Goal: Check status: Check status

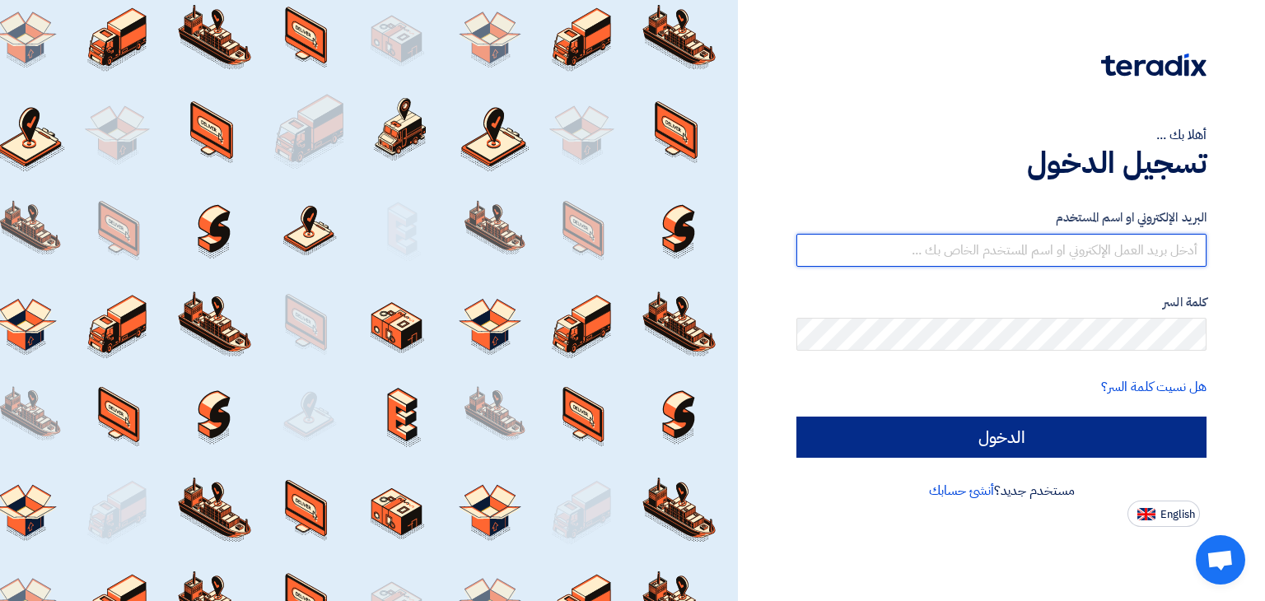
type input "[PERSON_NAME][EMAIL_ADDRESS][DOMAIN_NAME]"
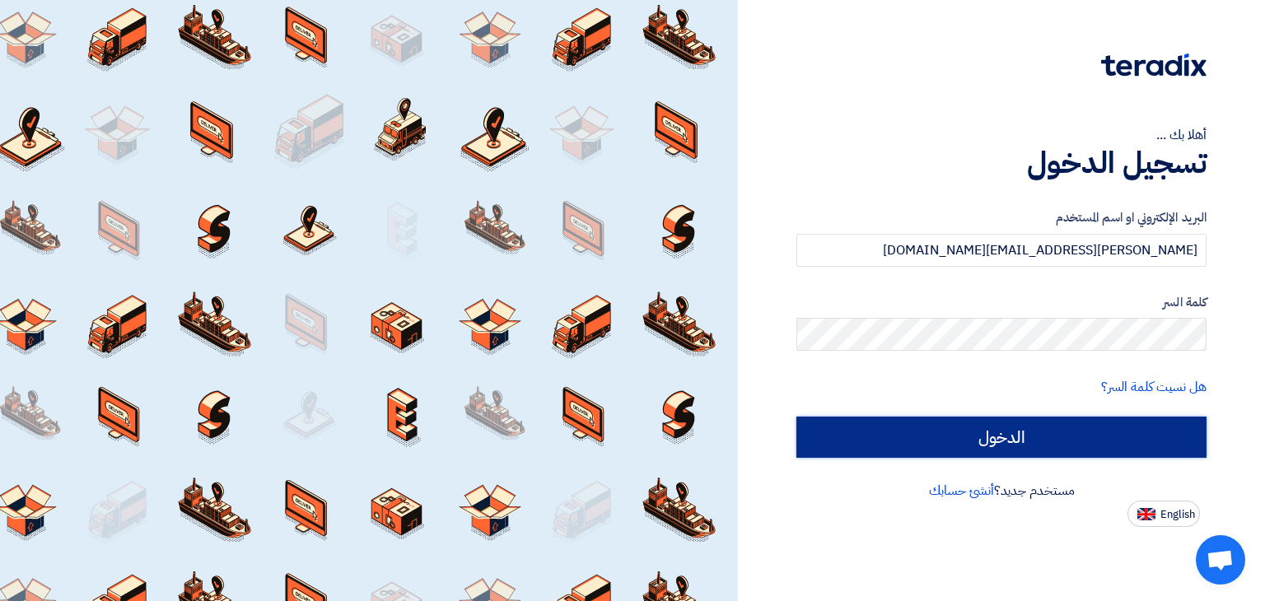
click at [963, 428] on input "الدخول" at bounding box center [1002, 437] width 410 height 41
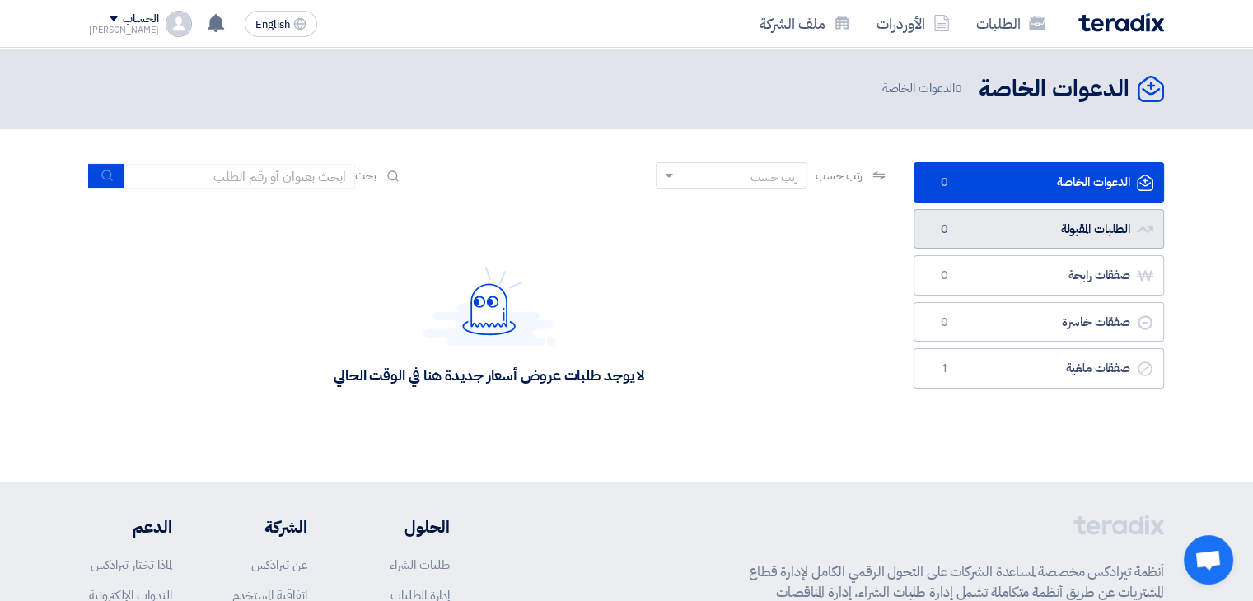
click at [965, 229] on link "الطلبات المقبولة الطلبات المقبولة 0" at bounding box center [1039, 229] width 250 height 40
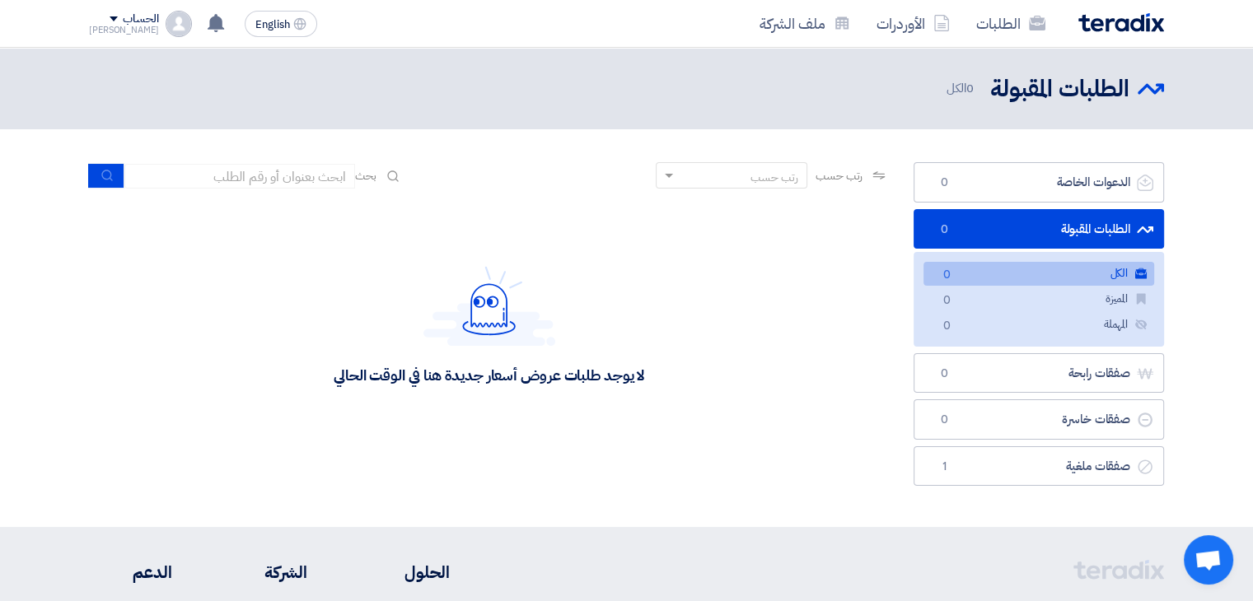
click at [791, 304] on div "لا يوجد طلبات عروض أسعار جديدة هنا في الوقت الحالي" at bounding box center [489, 325] width 800 height 247
click at [764, 309] on div "لا يوجد طلبات عروض أسعار جديدة هنا في الوقت الحالي" at bounding box center [489, 325] width 800 height 247
click at [919, 30] on link "الأوردرات" at bounding box center [913, 23] width 100 height 39
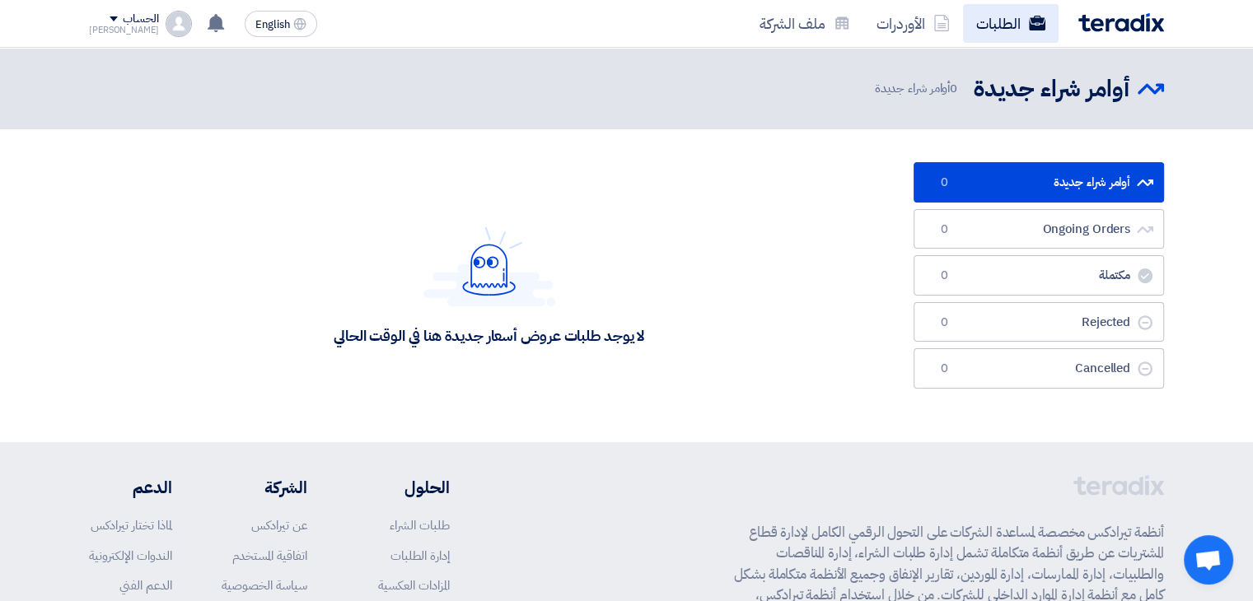
click at [986, 30] on link "الطلبات" at bounding box center [1011, 23] width 96 height 39
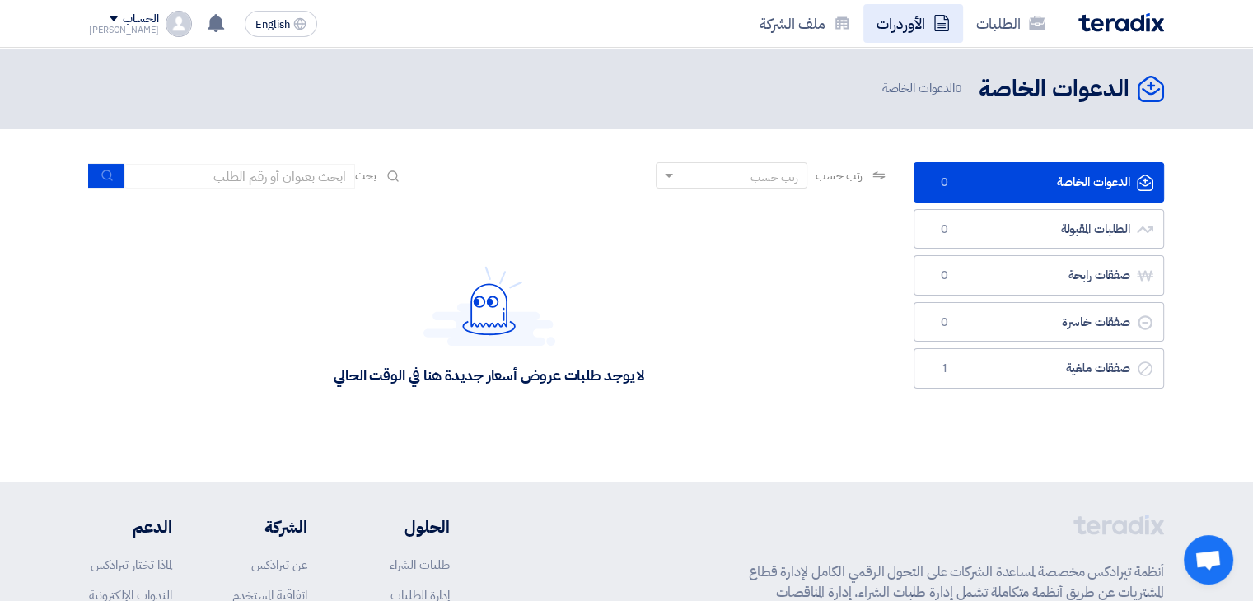
click at [918, 24] on link "الأوردرات" at bounding box center [913, 23] width 100 height 39
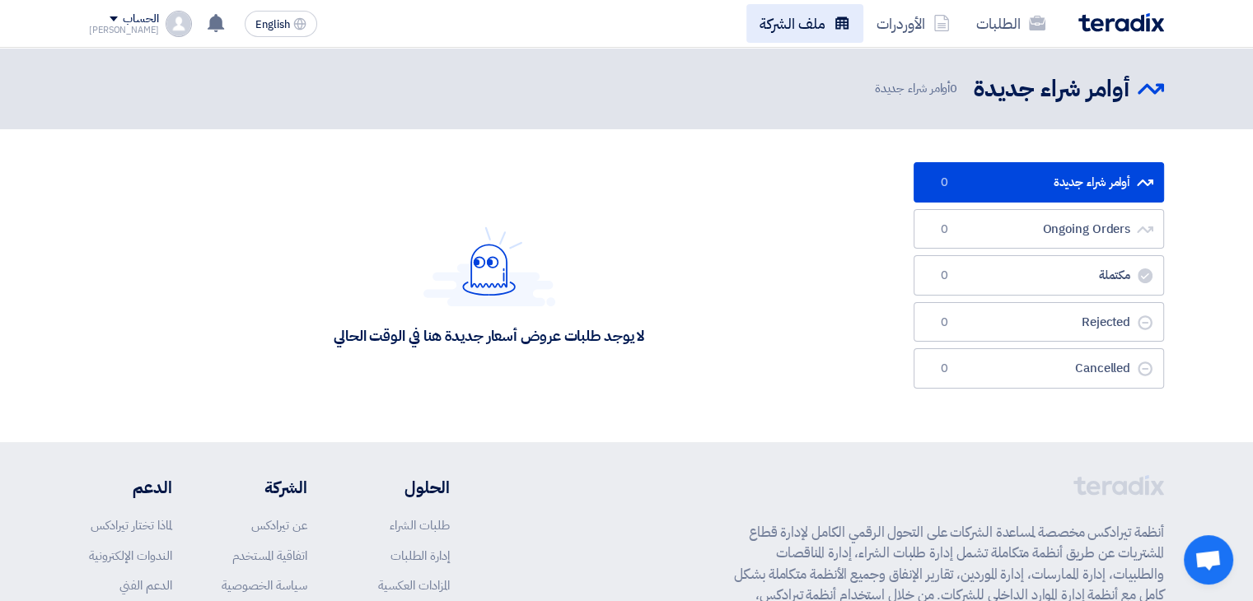
click at [808, 31] on link "ملف الشركة" at bounding box center [804, 23] width 117 height 39
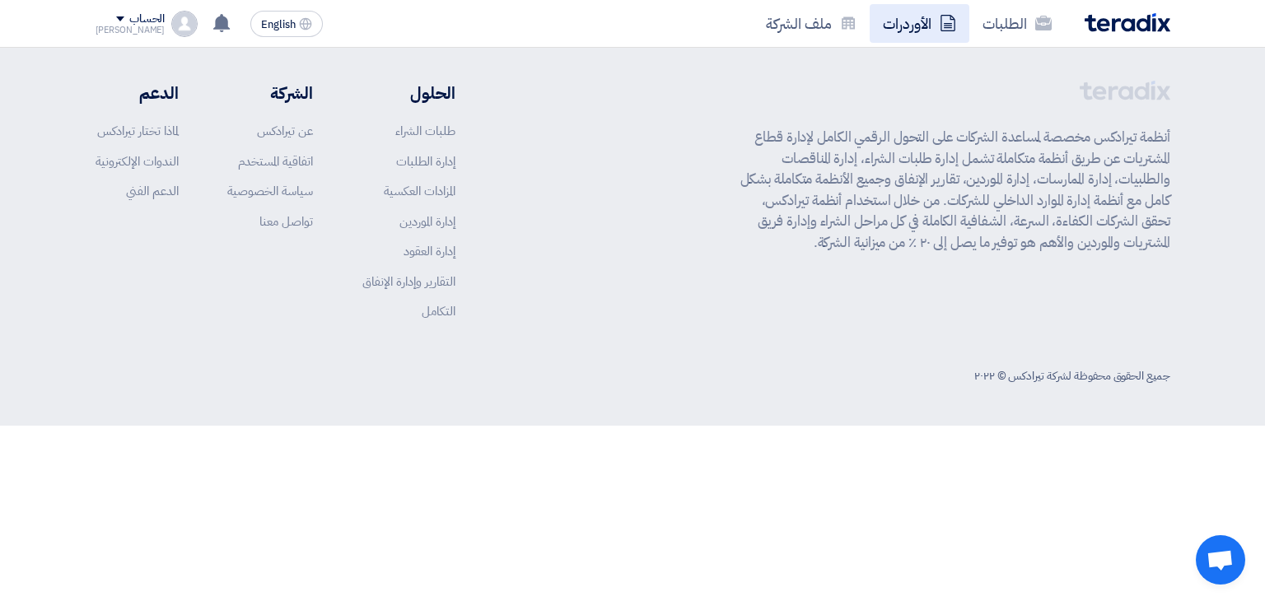
click at [912, 32] on link "الأوردرات" at bounding box center [920, 23] width 100 height 39
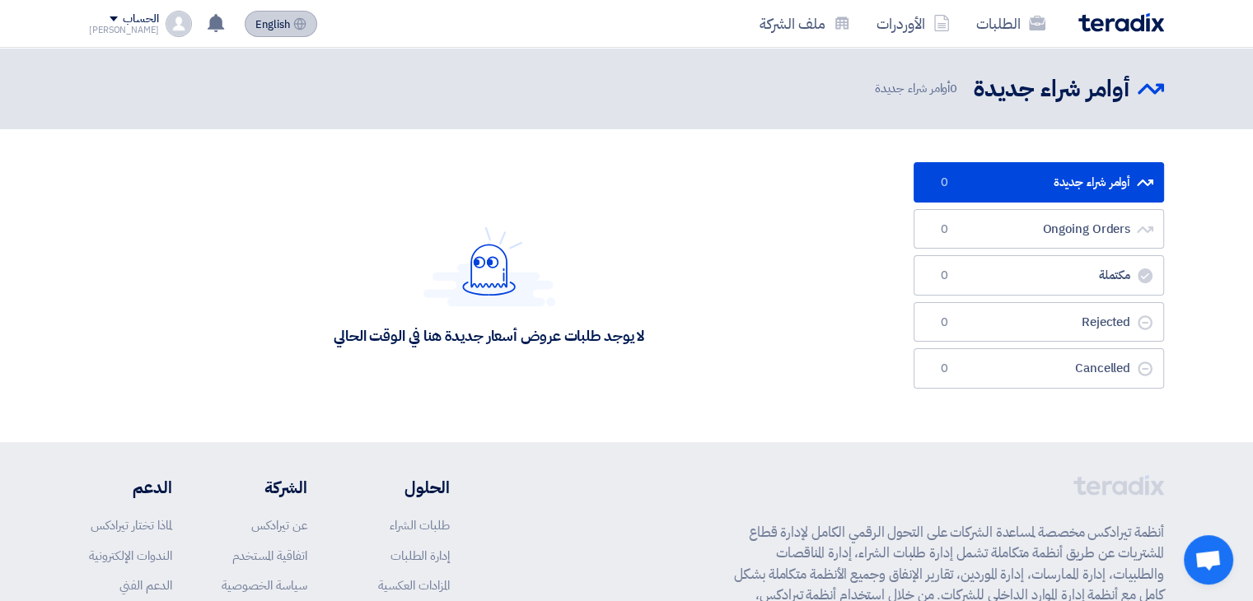
click at [264, 24] on span "English" at bounding box center [272, 25] width 35 height 12
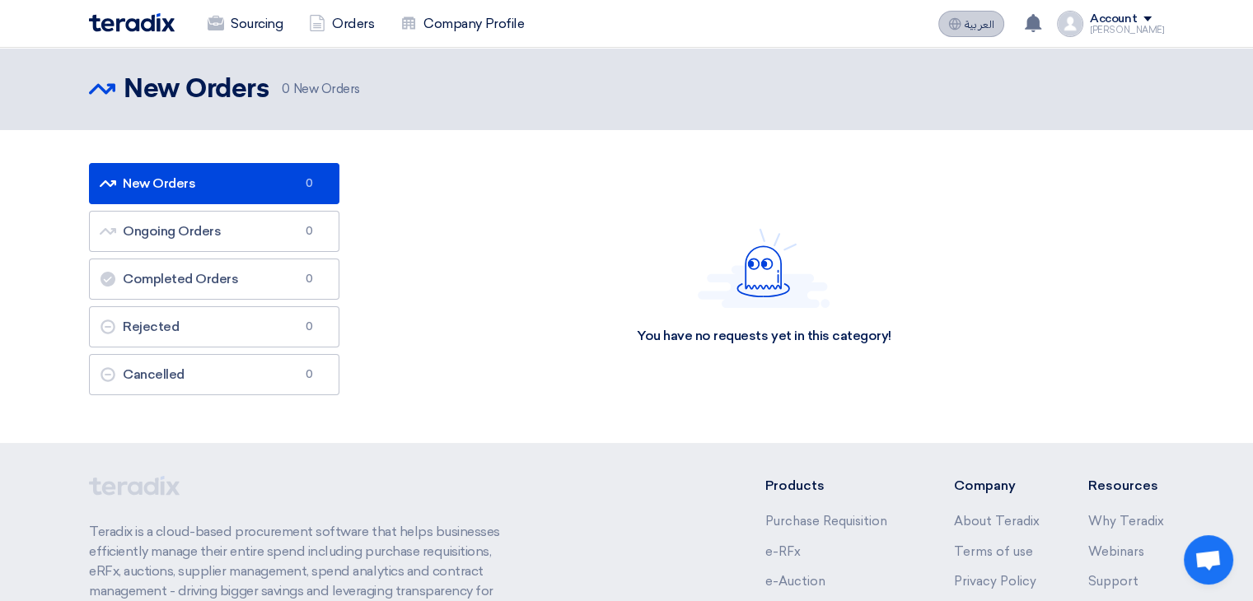
click at [961, 26] on use at bounding box center [955, 23] width 12 height 12
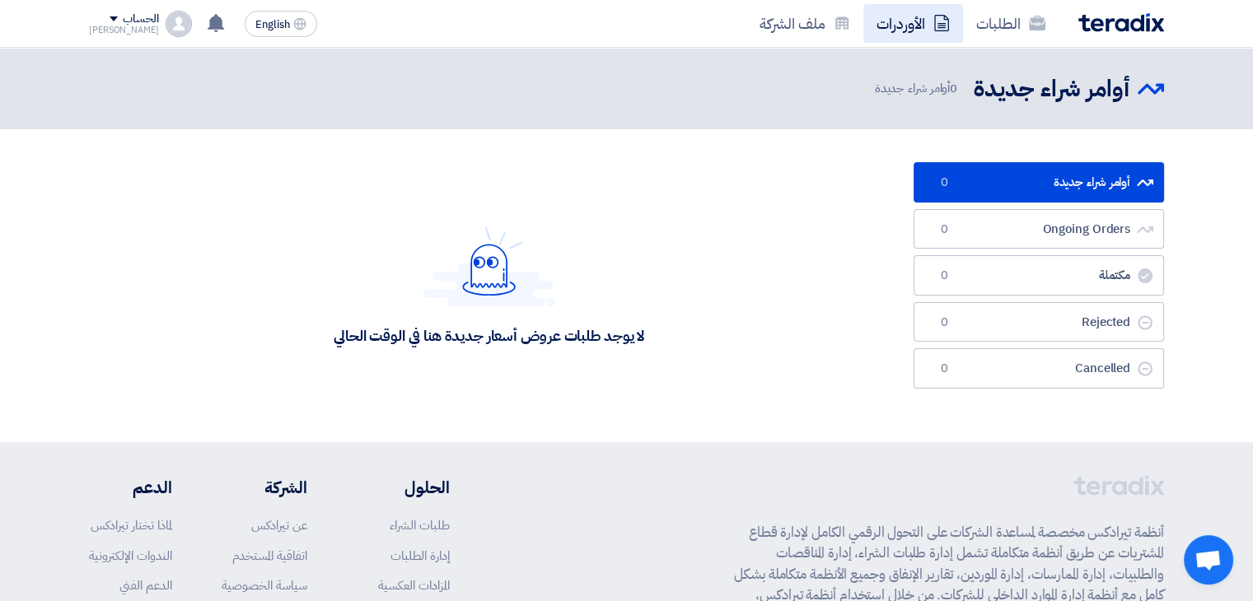
click at [909, 27] on link "الأوردرات" at bounding box center [913, 23] width 100 height 39
click at [1015, 30] on link "الطلبات" at bounding box center [1011, 23] width 96 height 39
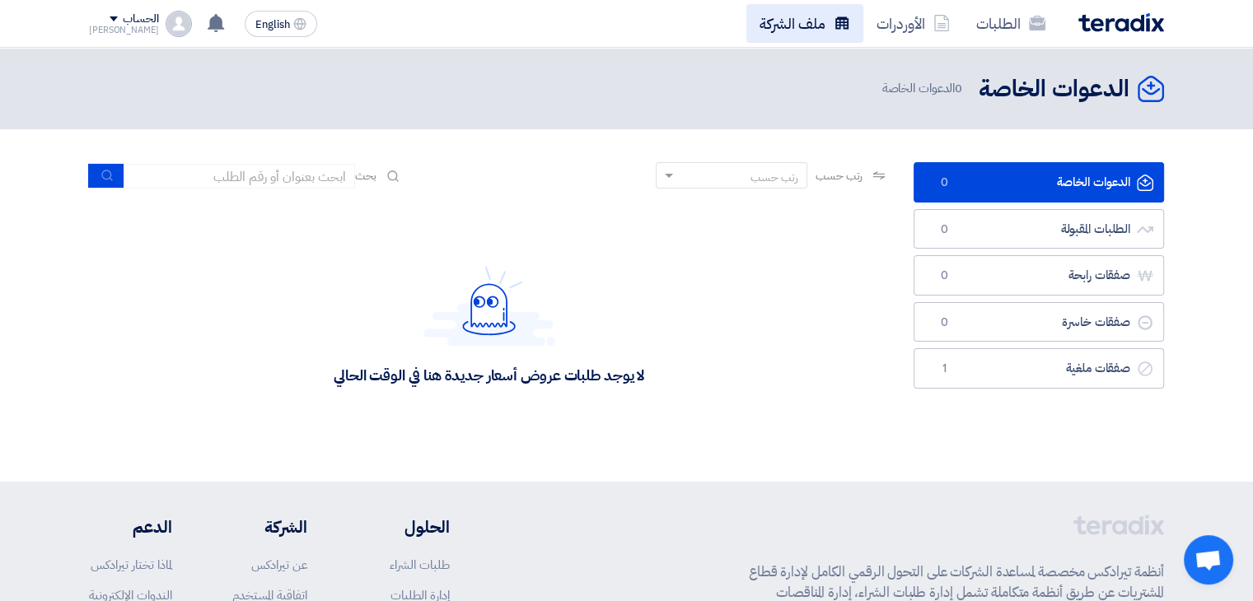
click at [806, 29] on link "ملف الشركة" at bounding box center [804, 23] width 117 height 39
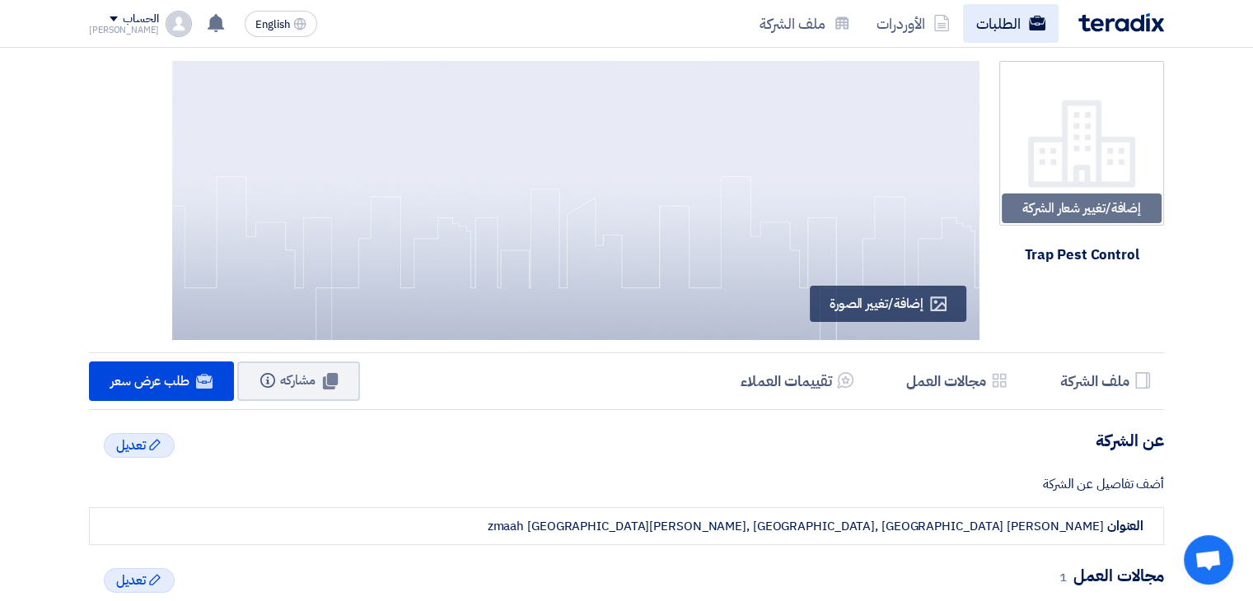
click at [1003, 18] on link "الطلبات" at bounding box center [1011, 23] width 96 height 39
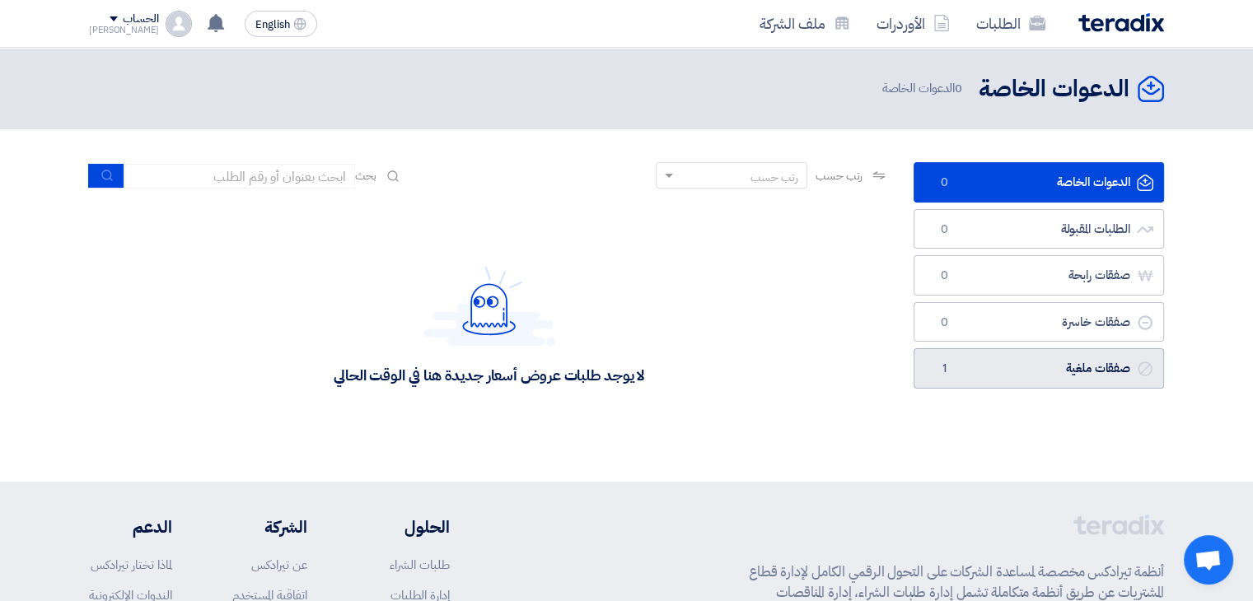
click at [970, 367] on link "صفقات ملغية صفقات ملغية 1" at bounding box center [1039, 368] width 250 height 40
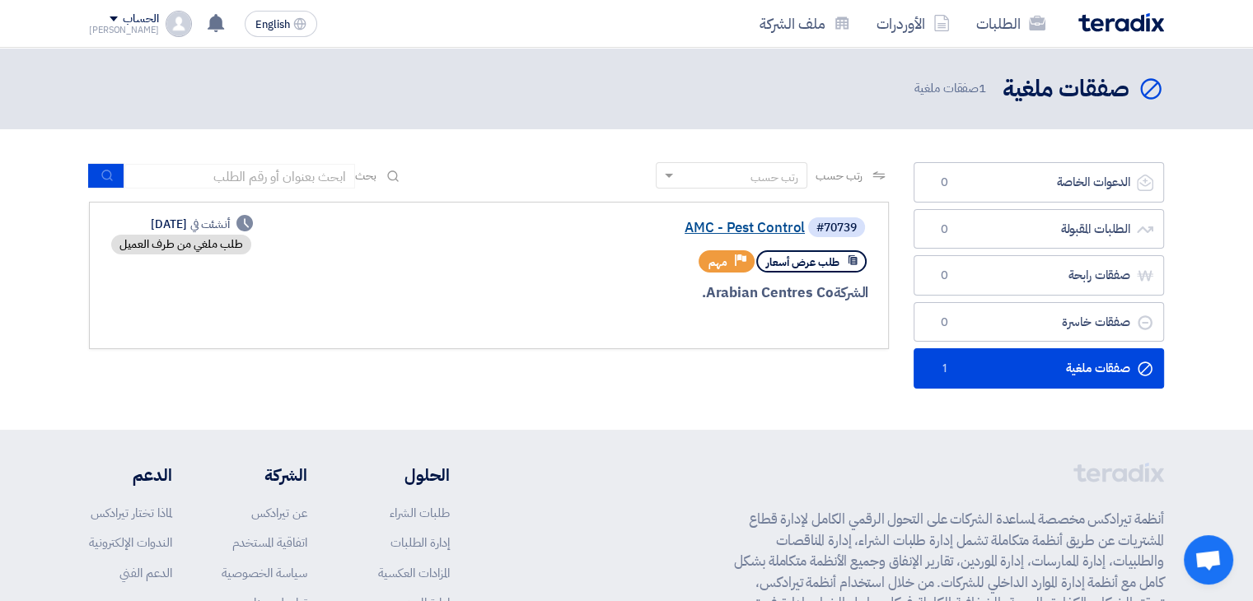
click at [718, 223] on link "AMC - Pest Control" at bounding box center [640, 228] width 330 height 15
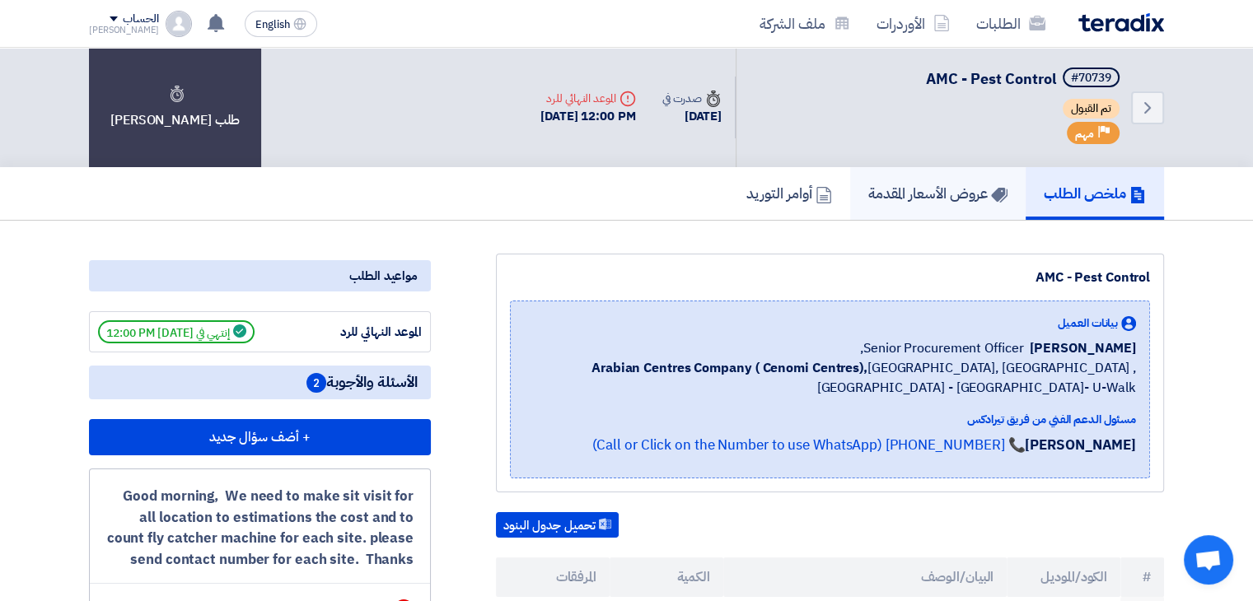
click at [951, 195] on h5 "عروض الأسعار المقدمة" at bounding box center [937, 193] width 139 height 19
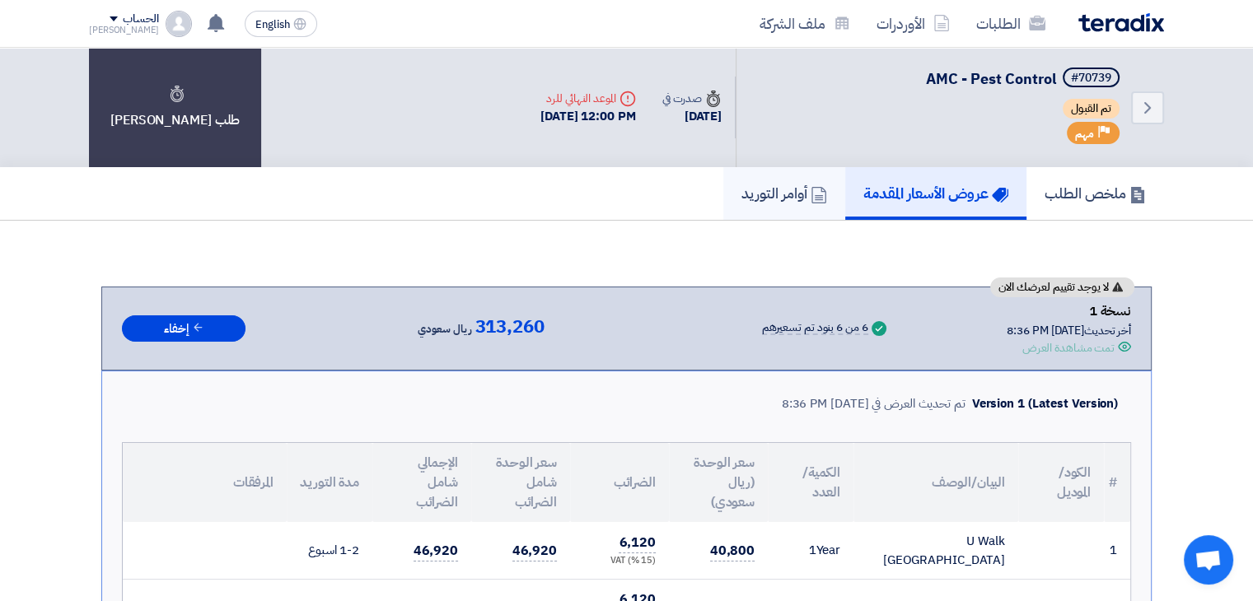
click at [772, 196] on h5 "أوامر التوريد" at bounding box center [784, 193] width 86 height 19
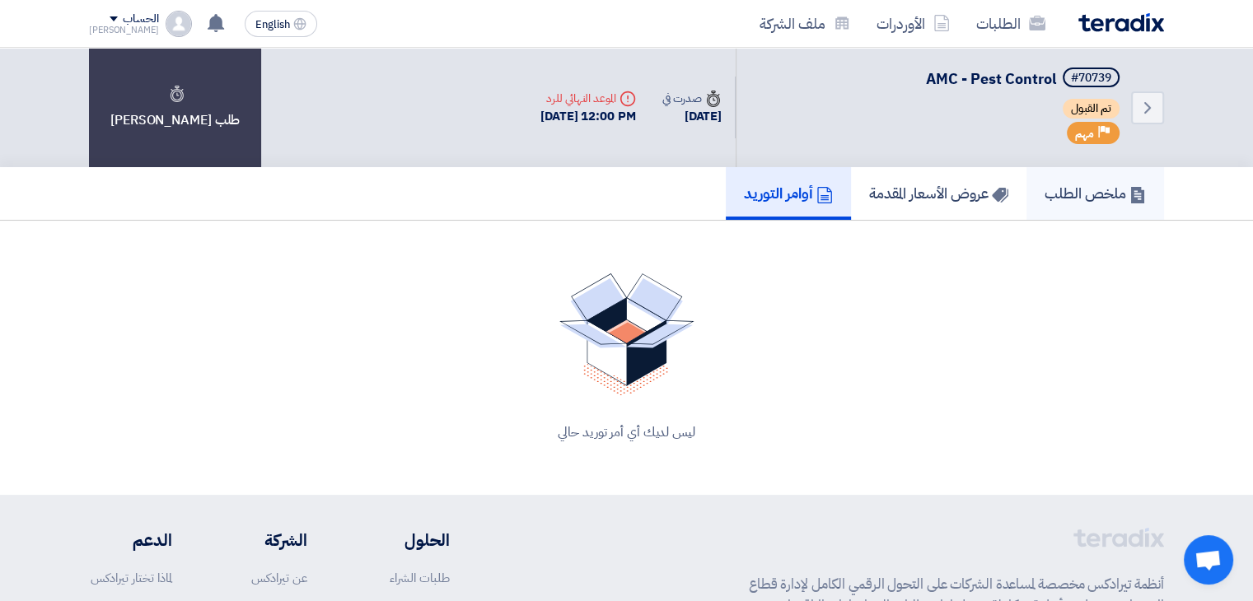
click at [1096, 211] on link "ملخص الطلب" at bounding box center [1095, 193] width 138 height 53
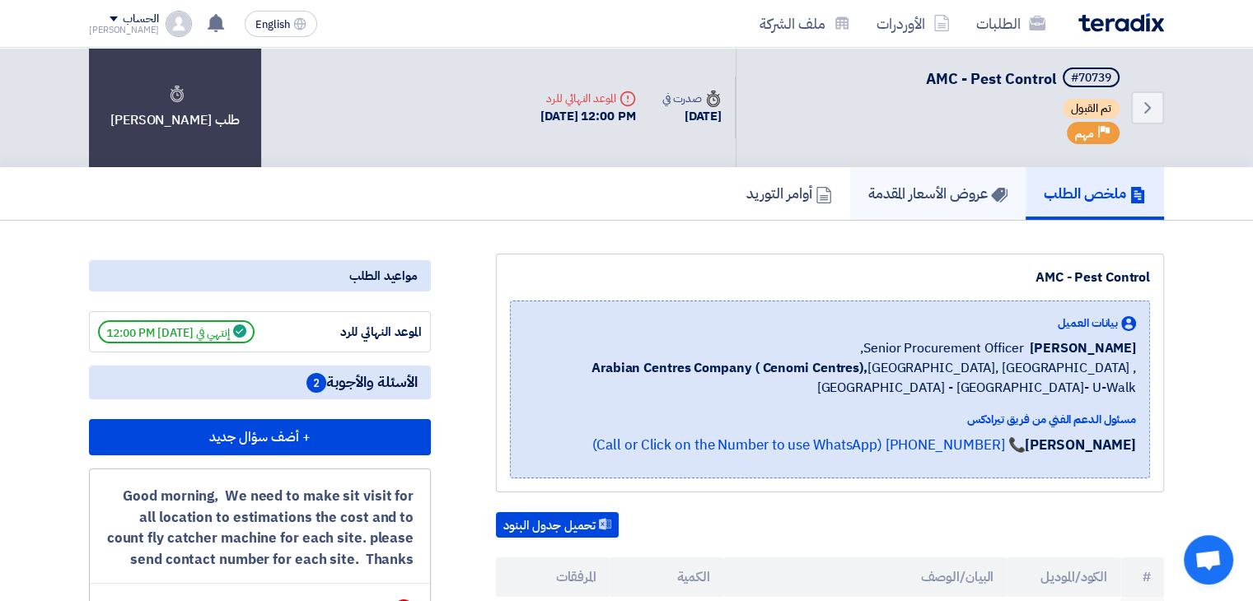
click at [928, 199] on h5 "عروض الأسعار المقدمة" at bounding box center [937, 193] width 139 height 19
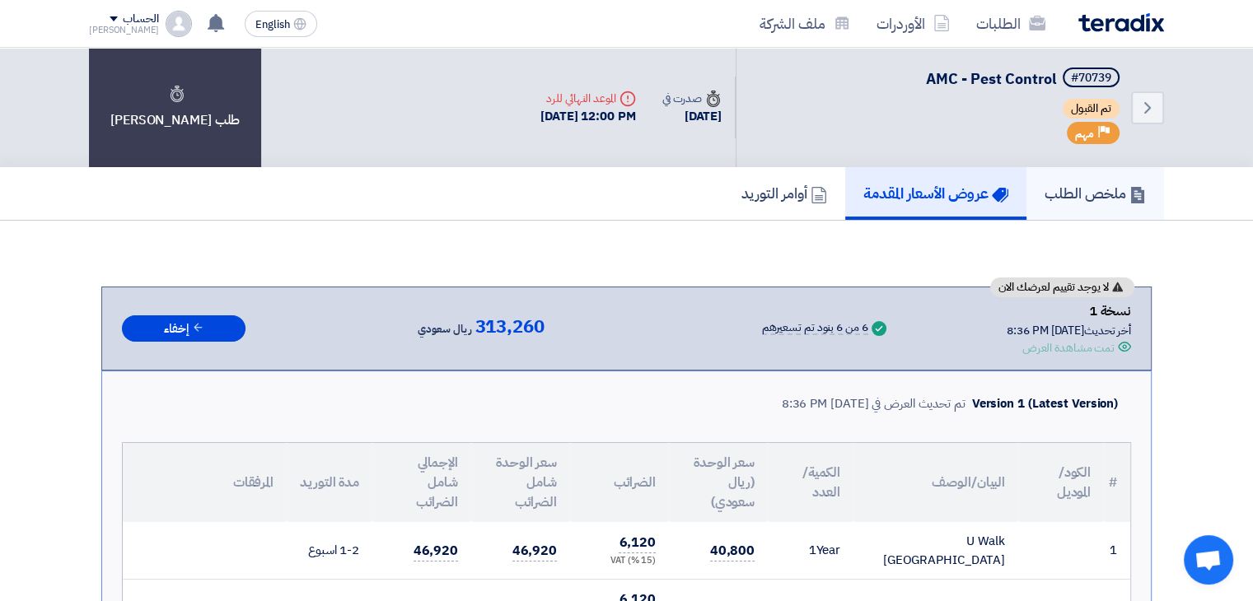
click at [1091, 199] on h5 "ملخص الطلب" at bounding box center [1095, 193] width 101 height 19
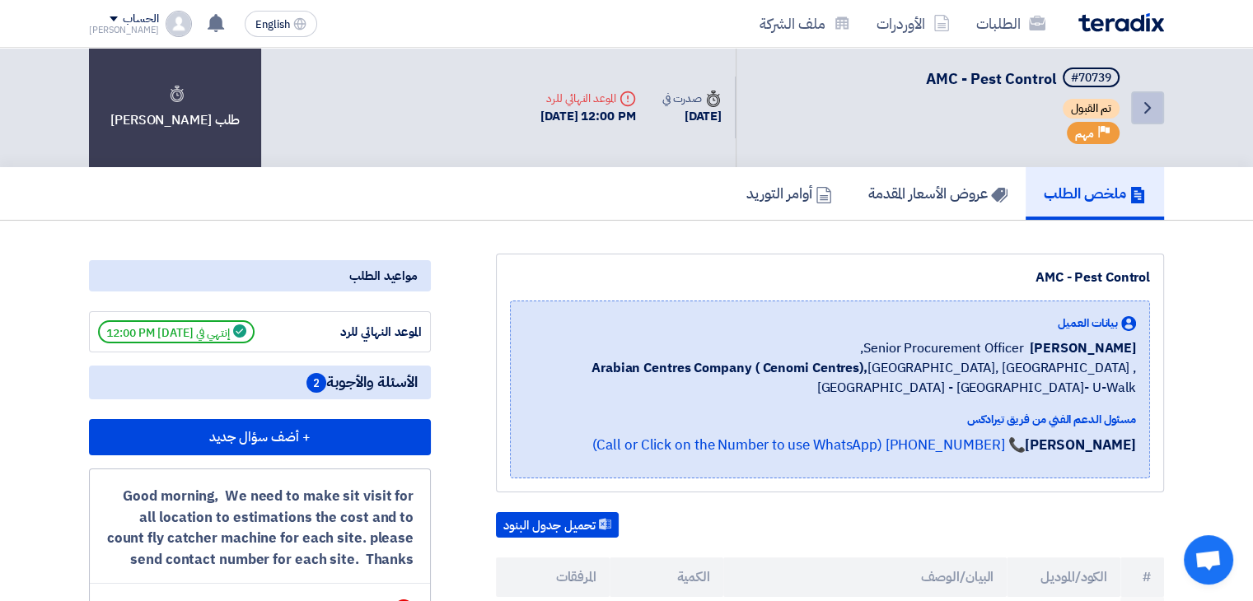
click at [1143, 109] on icon "Back" at bounding box center [1148, 108] width 20 height 20
